Goal: Communication & Community: Answer question/provide support

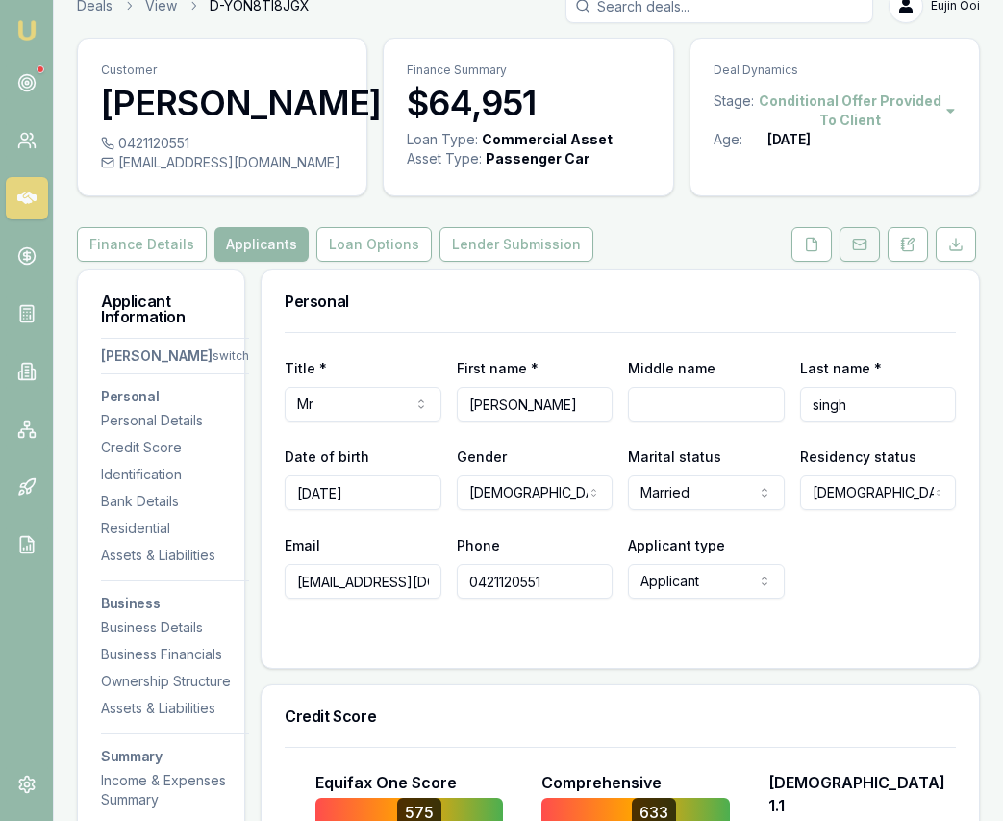
click at [855, 240] on rect at bounding box center [859, 245] width 13 height 11
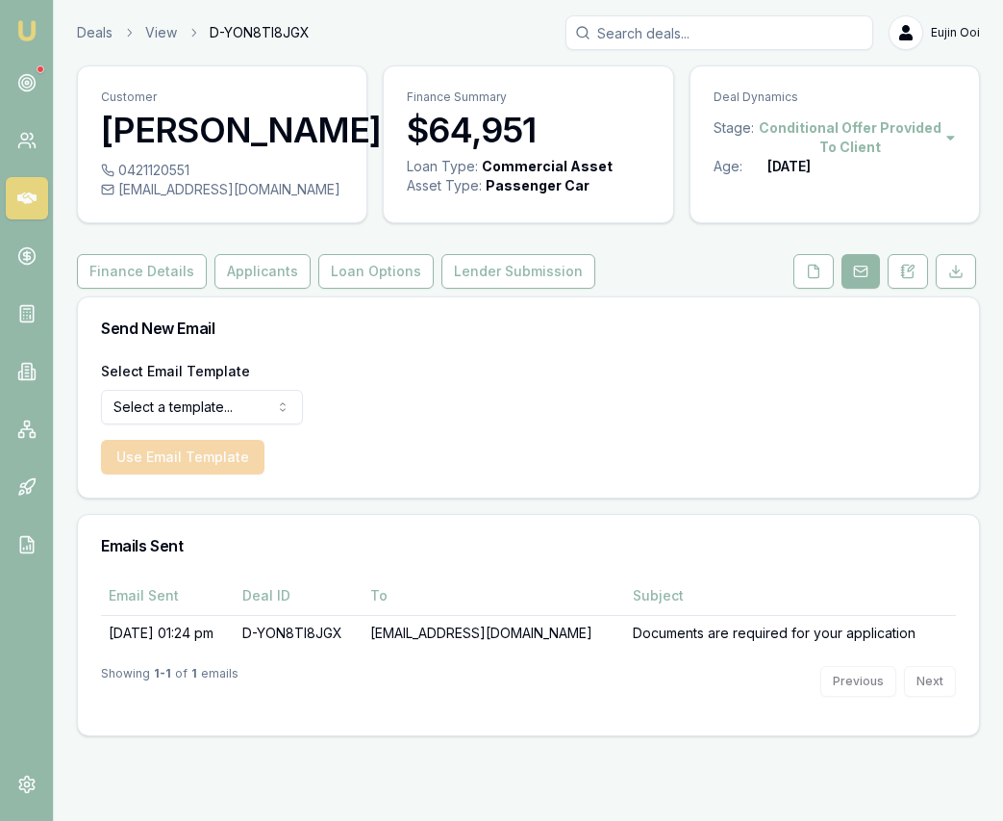
click at [238, 407] on html "Emu Broker Deals View D-YON8TI8JGX [PERSON_NAME] Toggle Menu Customer [PERSON_N…" at bounding box center [501, 410] width 1003 height 821
click at [166, 457] on button "Use Email Template" at bounding box center [183, 457] width 164 height 35
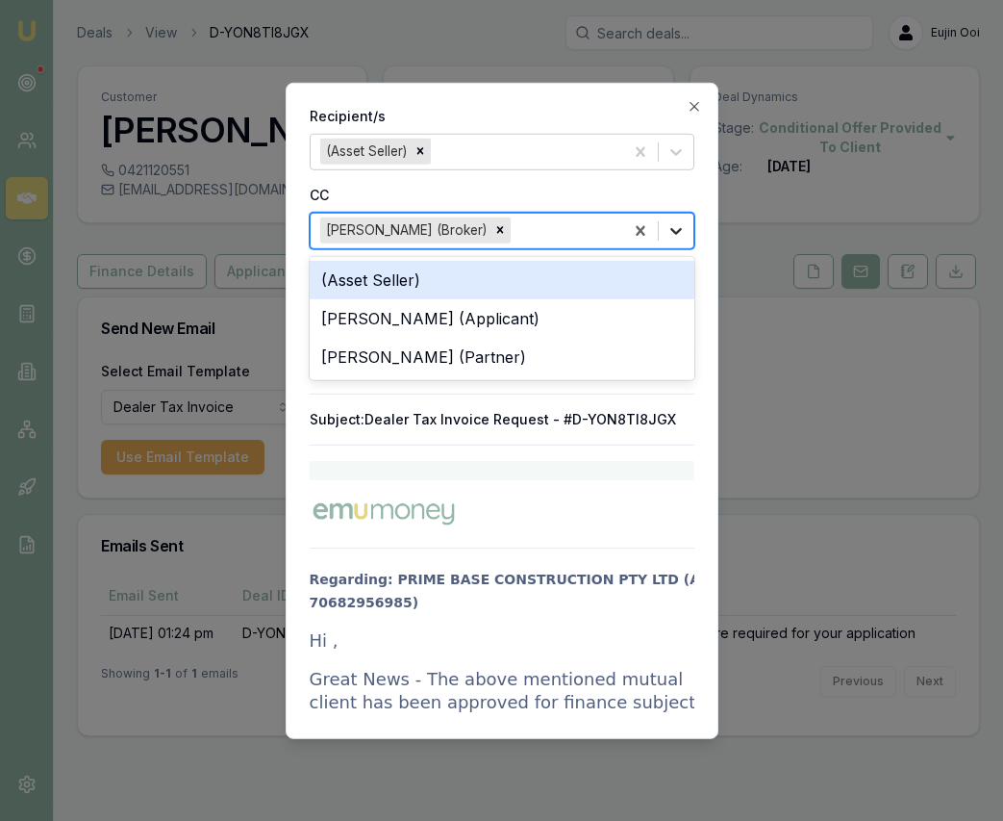
click at [672, 226] on icon at bounding box center [676, 229] width 19 height 19
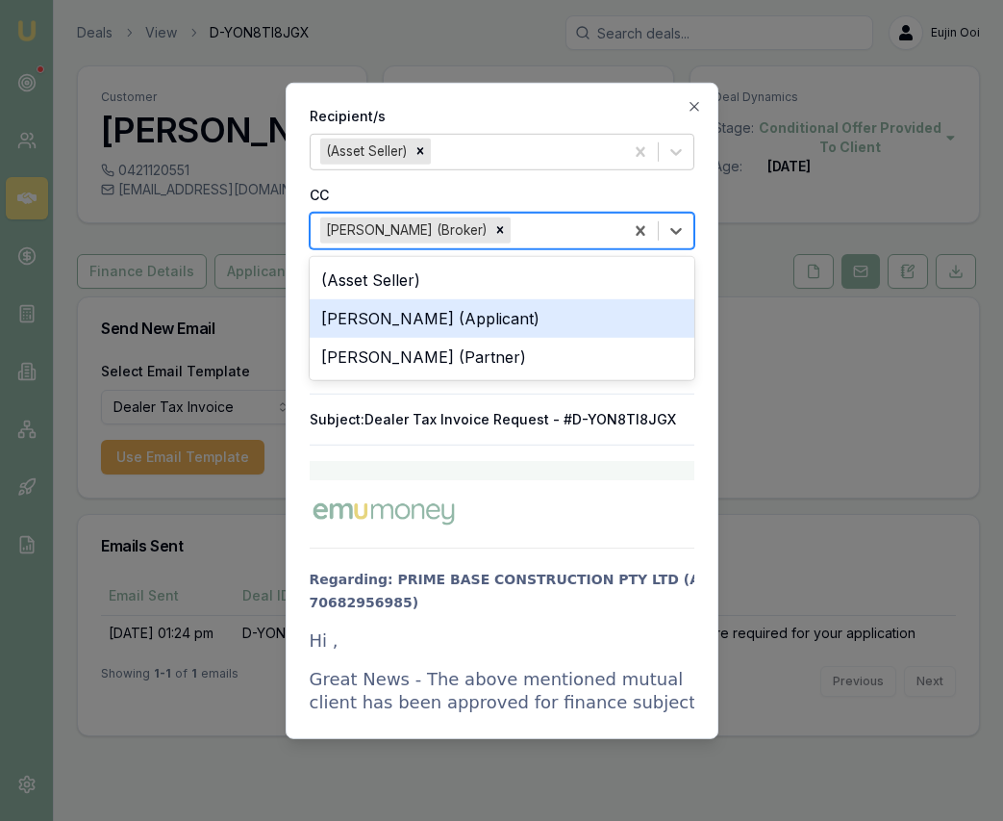
click at [591, 324] on div "[PERSON_NAME] (Applicant)" at bounding box center [502, 317] width 385 height 38
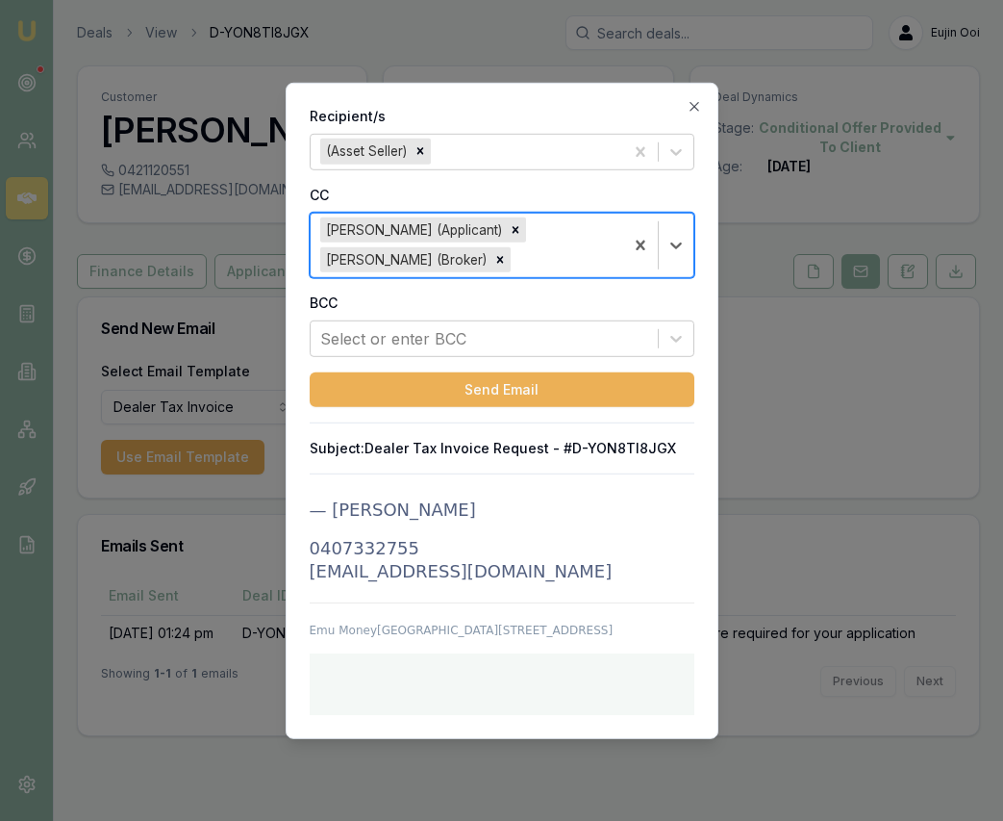
scroll to position [3213, 0]
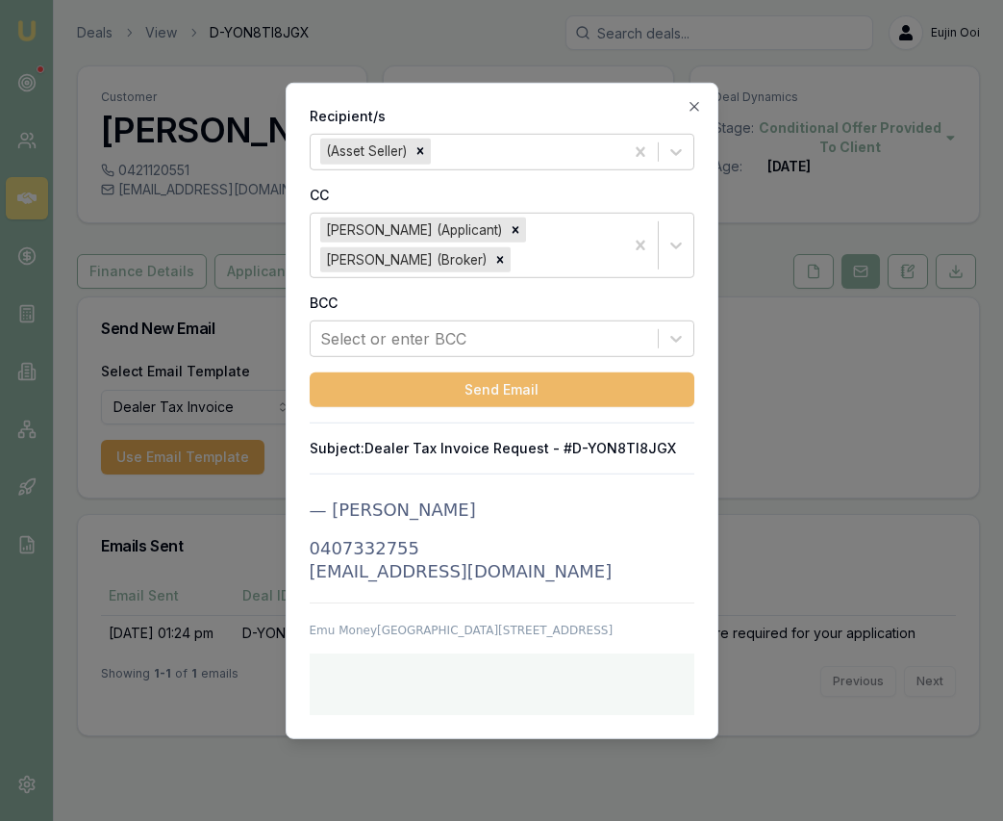
click at [551, 383] on button "Send Email" at bounding box center [502, 389] width 385 height 35
